Goal: Go to known website: Go to known website

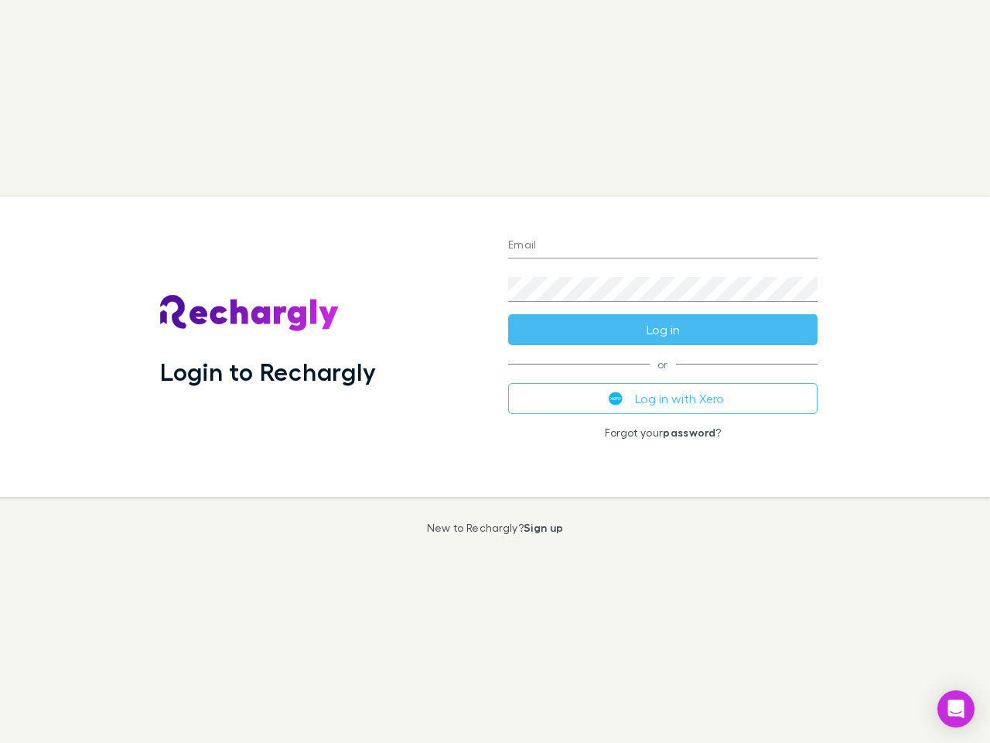
click at [495, 371] on div "Login to Rechargly" at bounding box center [322, 347] width 348 height 300
click at [663, 246] on input "Email" at bounding box center [663, 246] width 310 height 25
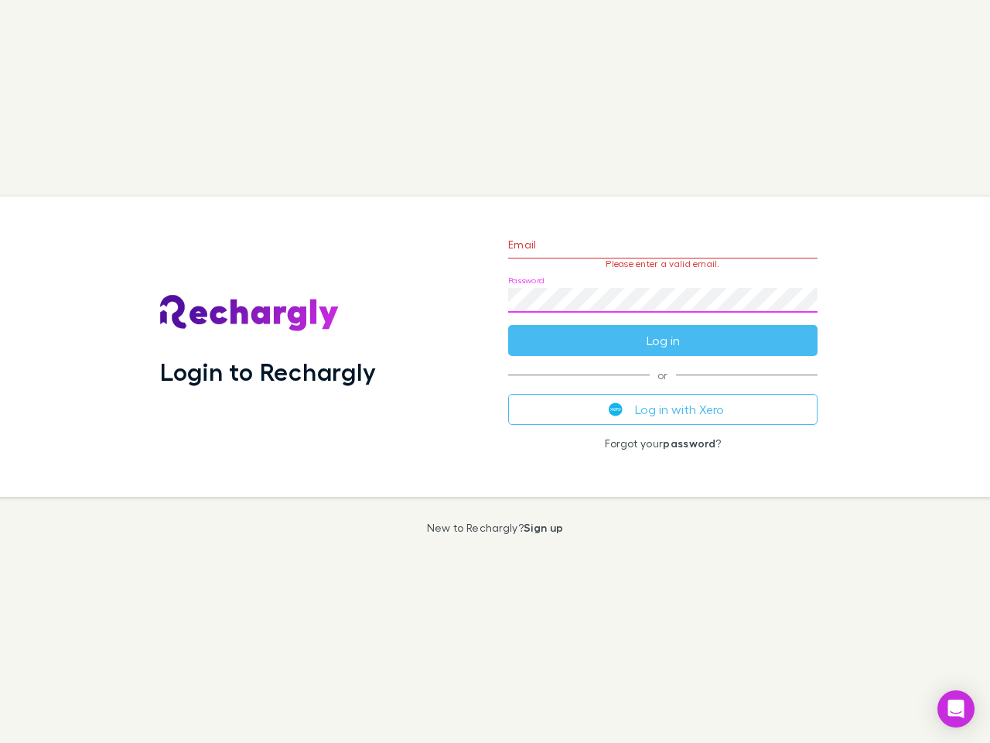
click at [663, 330] on form "Email Please enter a valid email. Password Log in" at bounding box center [663, 288] width 310 height 135
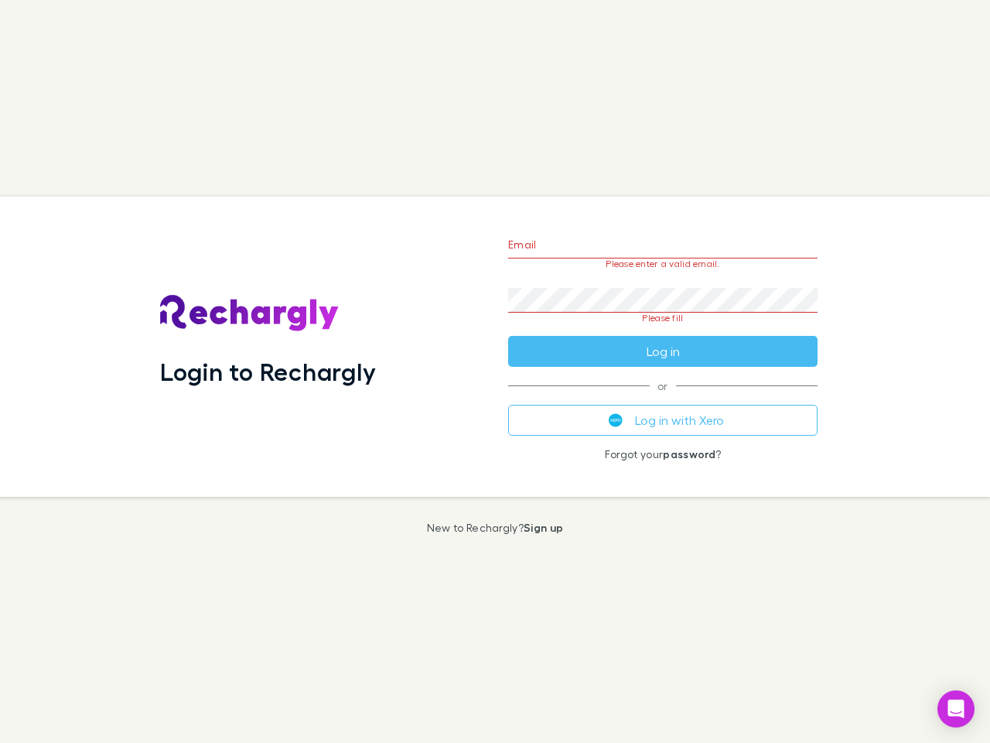
click at [663, 399] on div "Email Please enter a valid email. Password Please fill Log in or Log in with Xe…" at bounding box center [663, 347] width 334 height 300
click at [956, 709] on icon "Open Intercom Messenger" at bounding box center [957, 709] width 16 height 19
